Goal: Information Seeking & Learning: Find specific fact

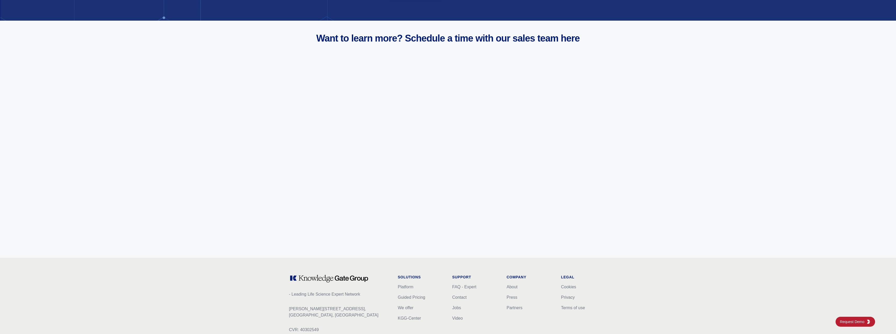
scroll to position [1973, 0]
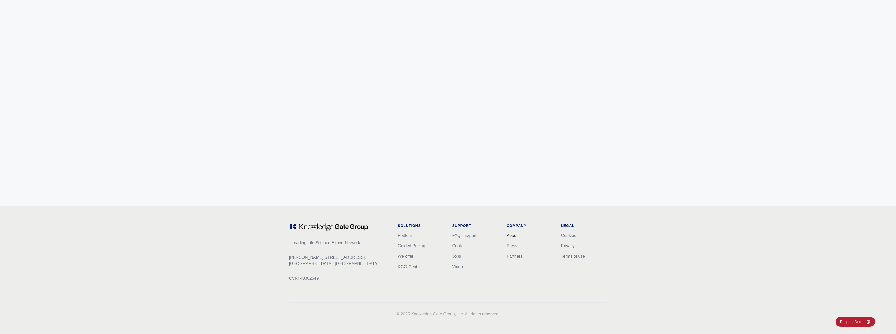
click at [510, 237] on link "About" at bounding box center [512, 236] width 11 height 4
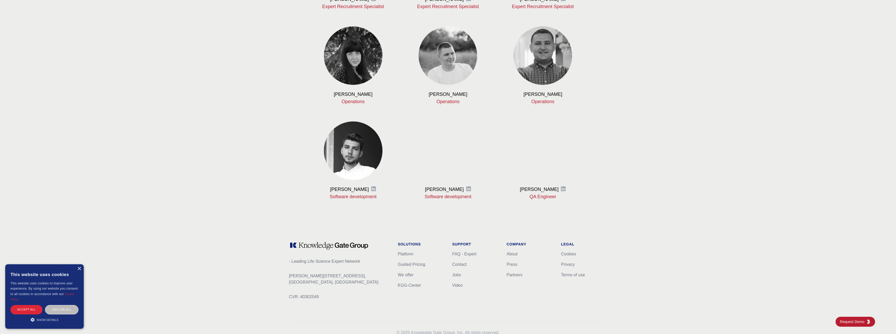
scroll to position [544, 0]
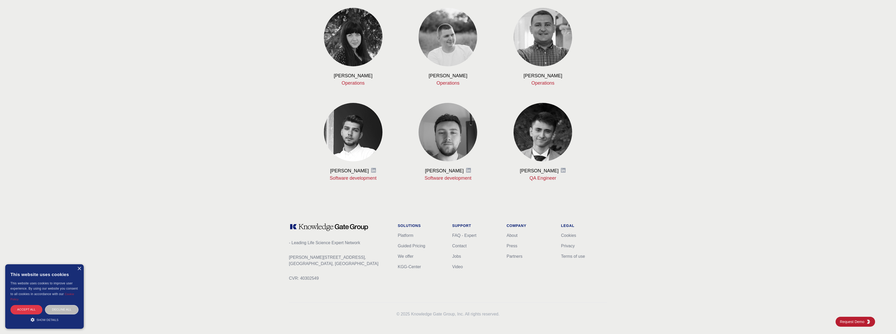
click at [25, 310] on div "Accept all" at bounding box center [26, 309] width 32 height 9
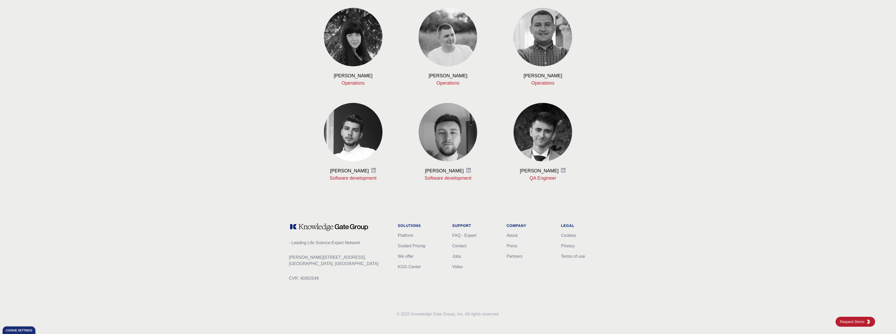
click at [457, 254] on li "Jobs" at bounding box center [475, 257] width 46 height 6
click at [459, 259] on li "Jobs" at bounding box center [475, 257] width 46 height 6
click at [458, 256] on link "Jobs" at bounding box center [456, 256] width 9 height 4
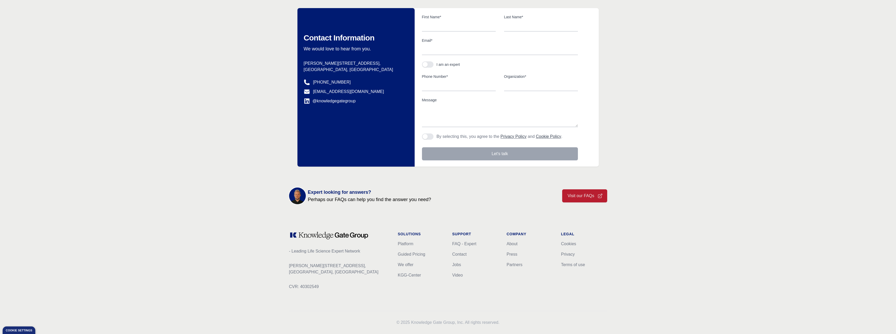
scroll to position [66, 0]
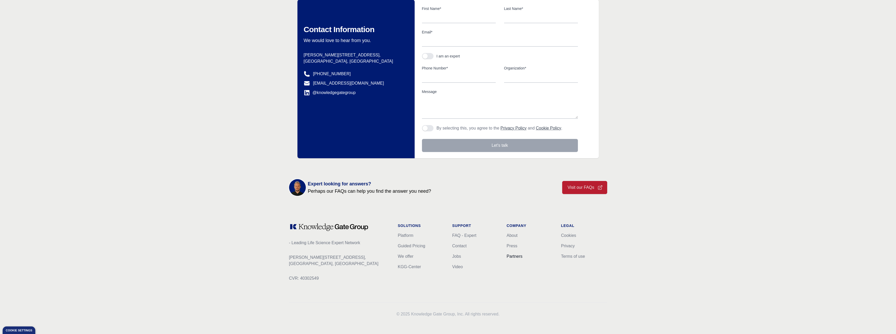
click at [513, 256] on link "Partners" at bounding box center [515, 256] width 16 height 4
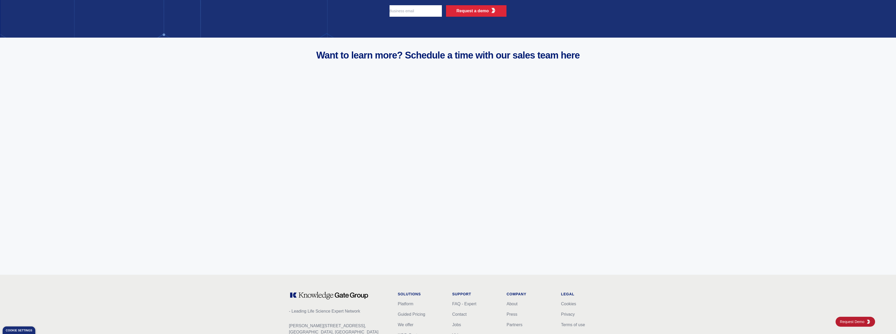
scroll to position [1973, 0]
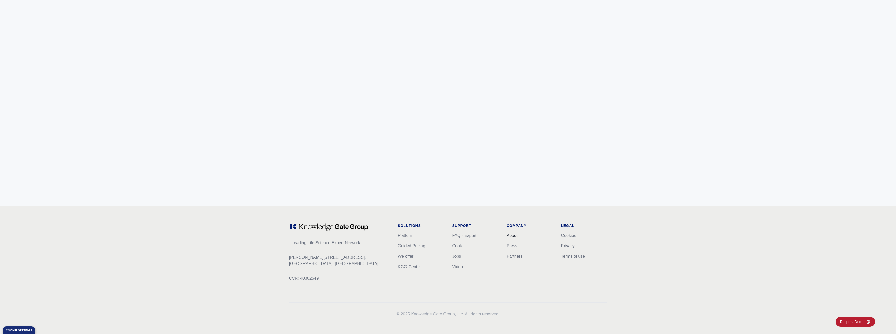
click at [511, 234] on link "About" at bounding box center [512, 236] width 11 height 4
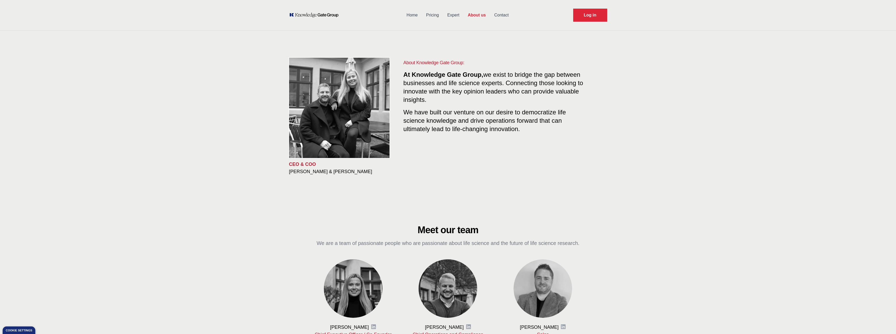
click at [454, 15] on link "Expert" at bounding box center [453, 15] width 20 height 14
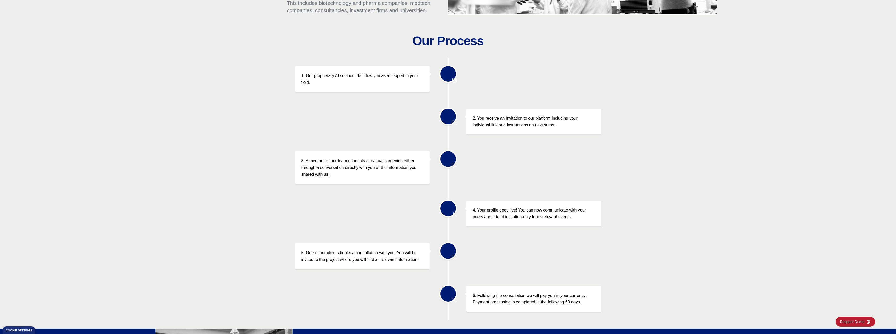
scroll to position [288, 0]
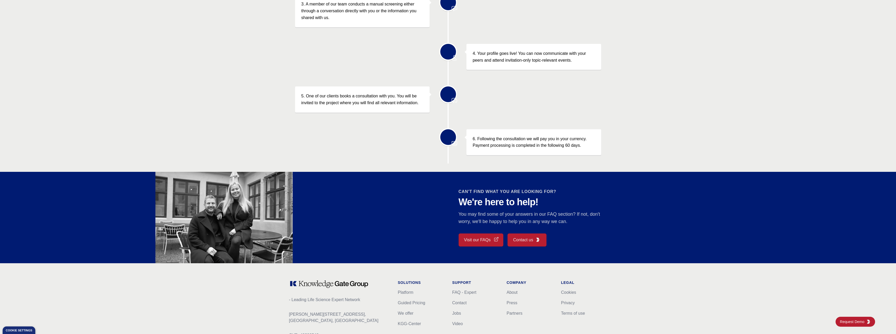
click at [487, 241] on link "Visit our FAQs" at bounding box center [480, 240] width 45 height 13
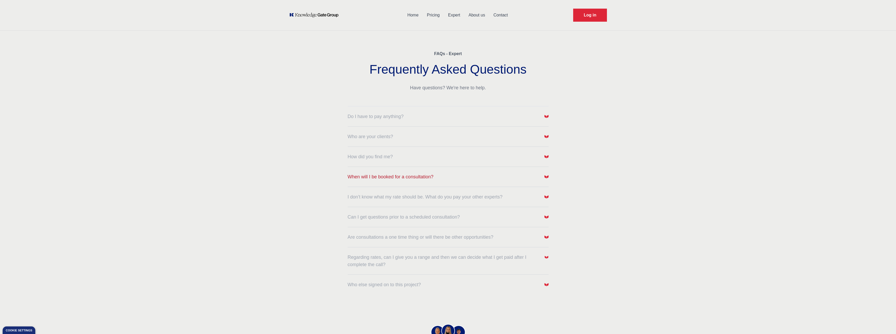
click at [547, 177] on img "button" at bounding box center [546, 177] width 4 height 4
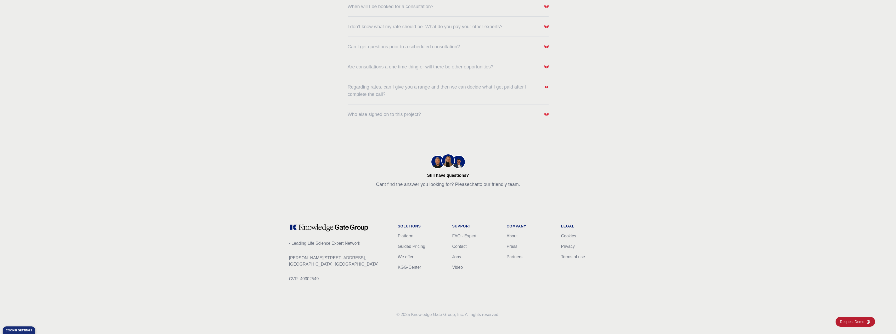
scroll to position [171, 0]
click at [314, 278] on p "CVR: 40302549" at bounding box center [339, 279] width 100 height 6
copy p "40302549"
